Goal: Answer question/provide support: Share knowledge or assist other users

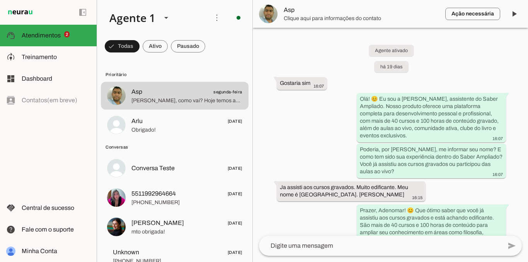
scroll to position [1273, 0]
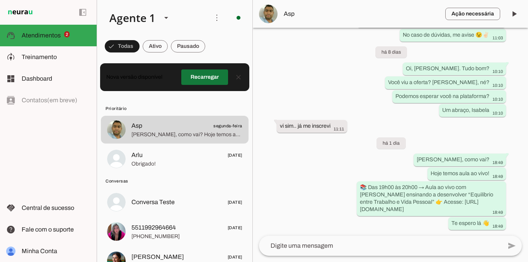
click at [192, 78] on span at bounding box center [204, 77] width 47 height 19
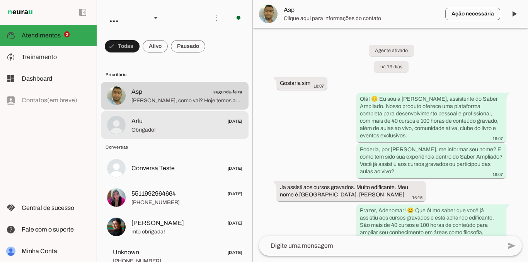
scroll to position [1273, 0]
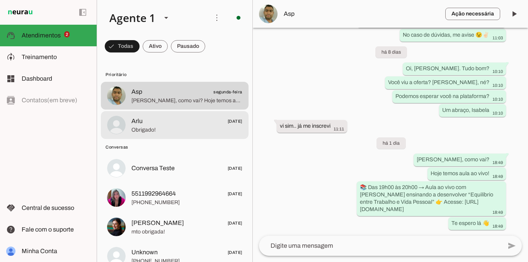
click at [189, 130] on span "Obrigado!" at bounding box center [186, 130] width 111 height 8
